Goal: Book appointment/travel/reservation

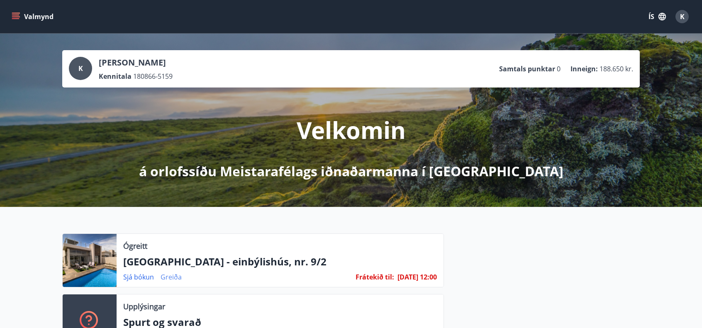
click at [165, 275] on link "Greiða" at bounding box center [170, 276] width 21 height 9
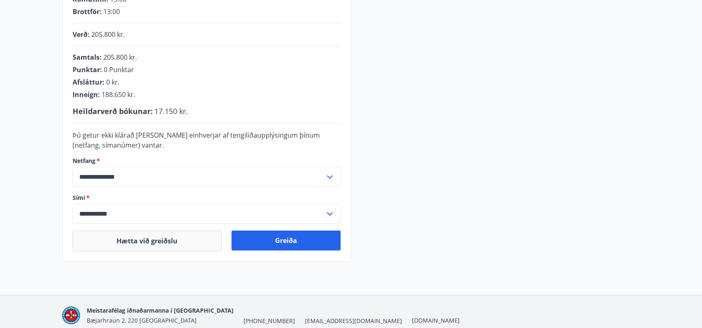
scroll to position [207, 0]
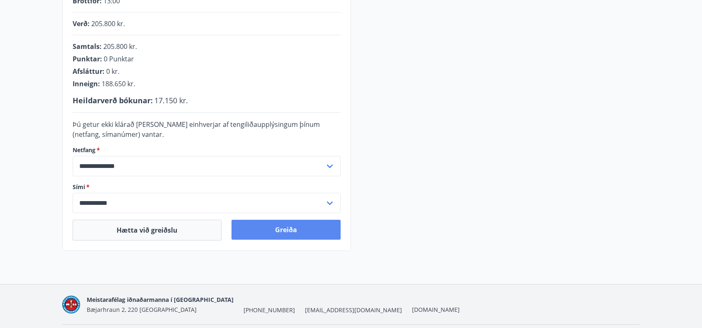
click at [271, 233] on button "Greiða" at bounding box center [285, 230] width 109 height 20
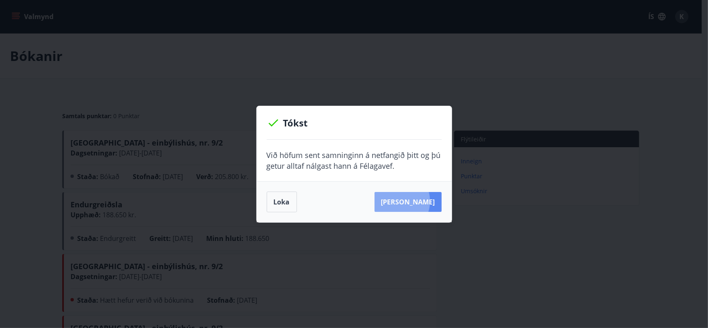
click at [410, 201] on button "Sjá samning" at bounding box center [407, 202] width 67 height 20
click at [286, 202] on button "Loka" at bounding box center [282, 202] width 30 height 21
